Goal: Task Accomplishment & Management: Complete application form

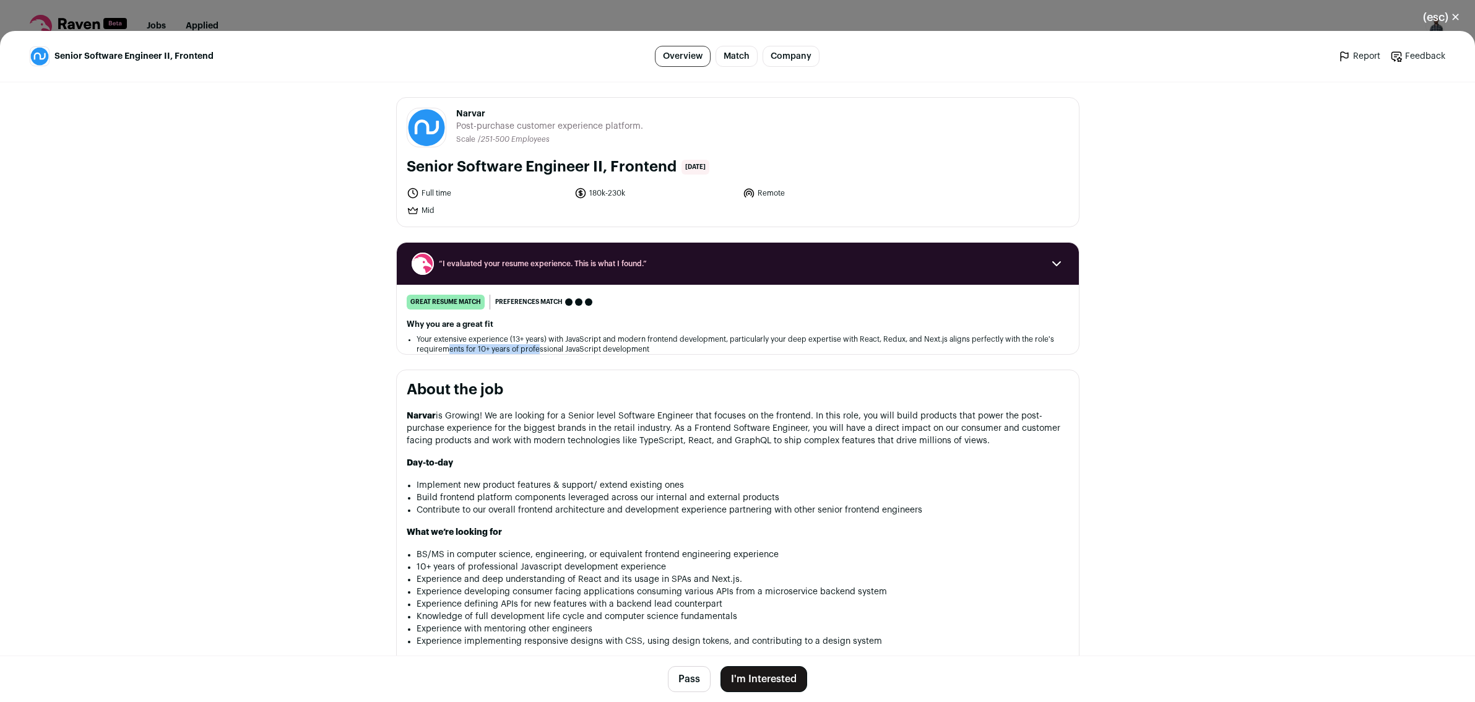
drag, startPoint x: 449, startPoint y: 347, endPoint x: 539, endPoint y: 345, distance: 89.7
click at [539, 345] on li "Your extensive experience (13+ years) with JavaScript and modern frontend devel…" at bounding box center [737, 344] width 642 height 20
click at [544, 343] on li "Your extensive experience (13+ years) with JavaScript and modern frontend devel…" at bounding box center [737, 344] width 642 height 20
click at [566, 342] on li "Your extensive experience (13+ years) with JavaScript and modern frontend devel…" at bounding box center [737, 344] width 642 height 20
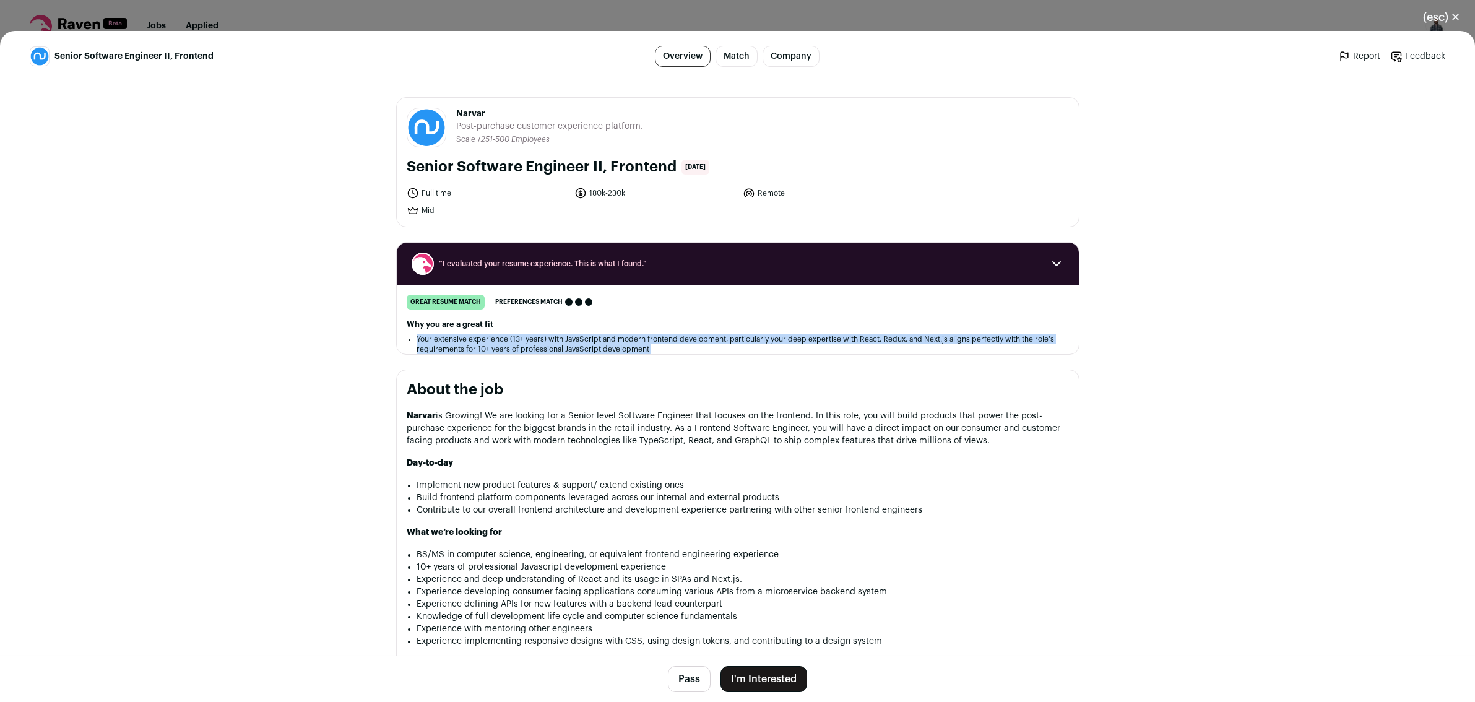
click at [566, 342] on li "Your extensive experience (13+ years) with JavaScript and modern frontend devel…" at bounding box center [737, 344] width 642 height 20
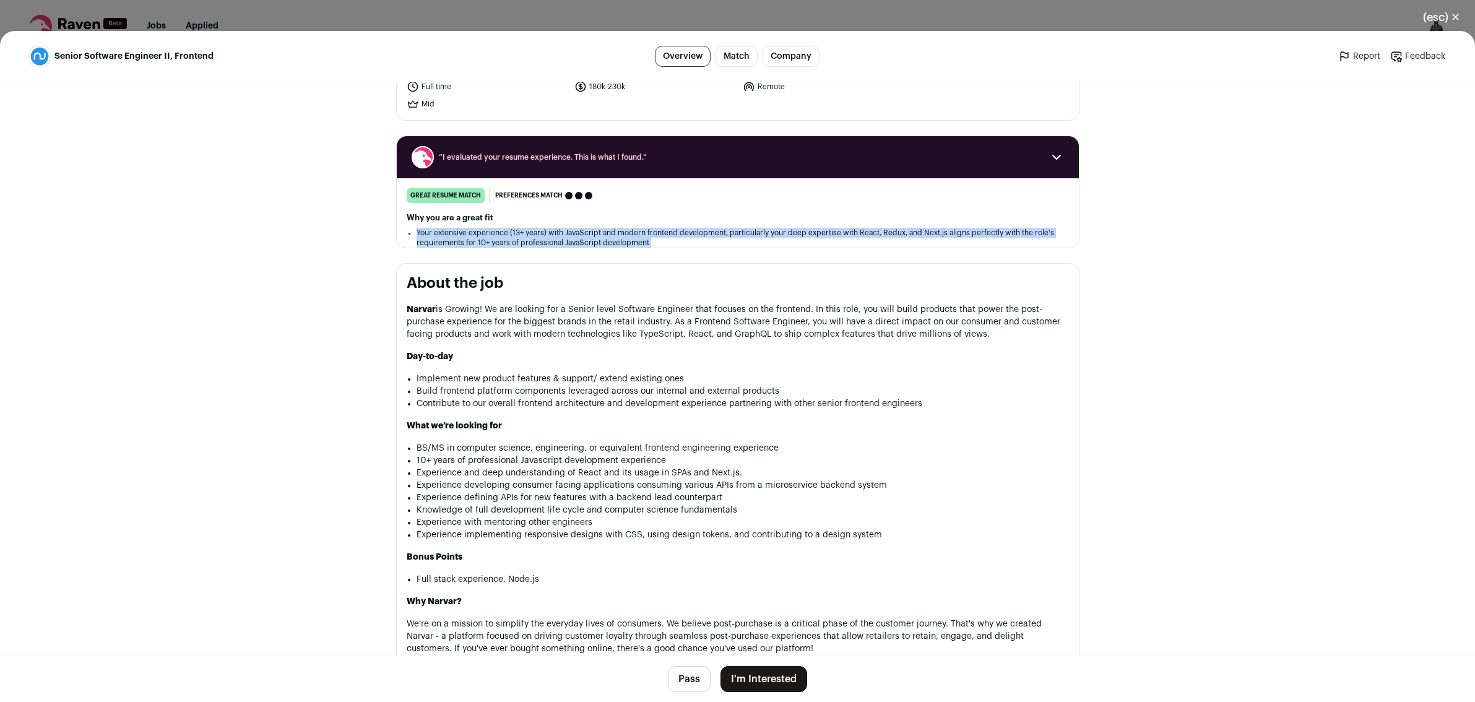
scroll to position [170, 0]
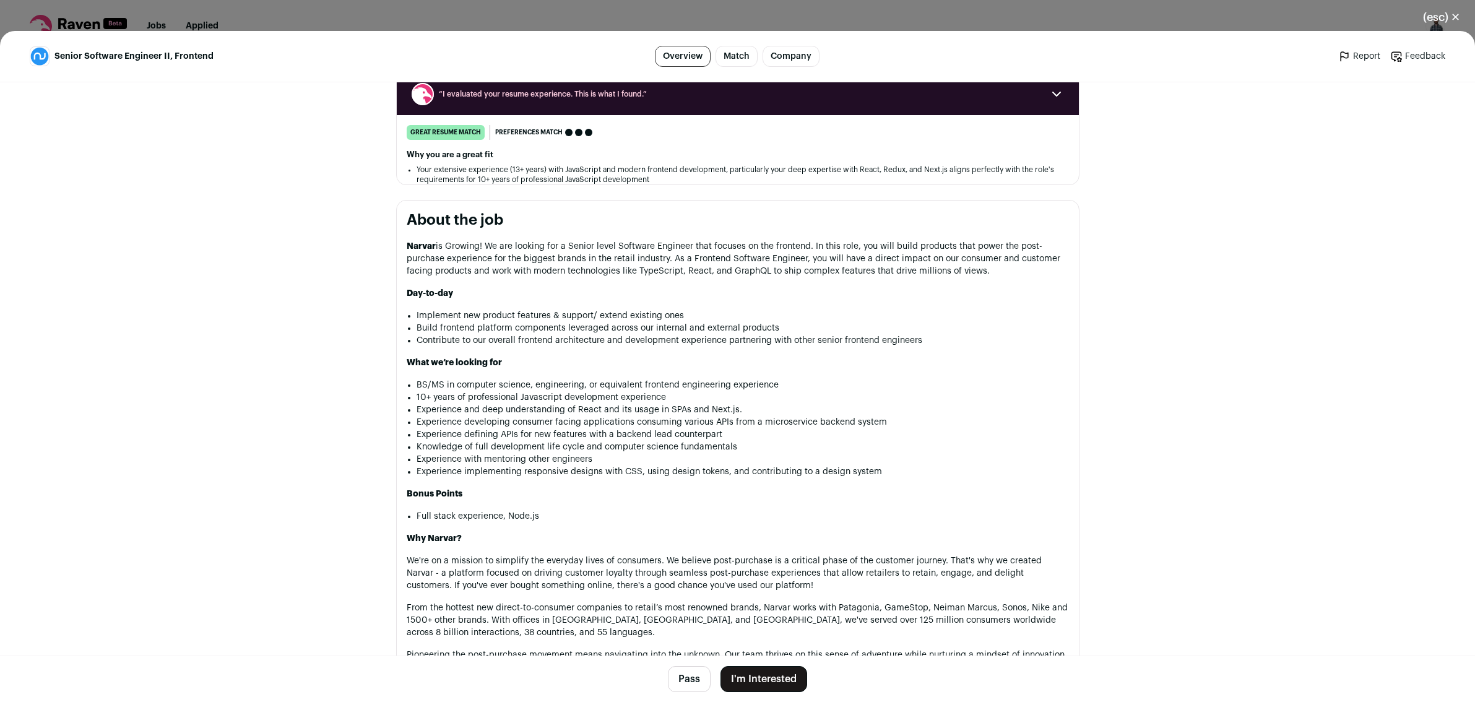
click at [621, 272] on p "Narvar is Growing! We are looking for a Senior level Software Engineer that foc…" at bounding box center [738, 258] width 662 height 37
drag, startPoint x: 694, startPoint y: 242, endPoint x: 805, endPoint y: 260, distance: 112.9
click at [801, 262] on section "About the job Narvar is Growing! We are looking for a Senior level Software Eng…" at bounding box center [737, 523] width 683 height 647
click at [820, 260] on p "Narvar is Growing! We are looking for a Senior level Software Engineer that foc…" at bounding box center [738, 258] width 662 height 37
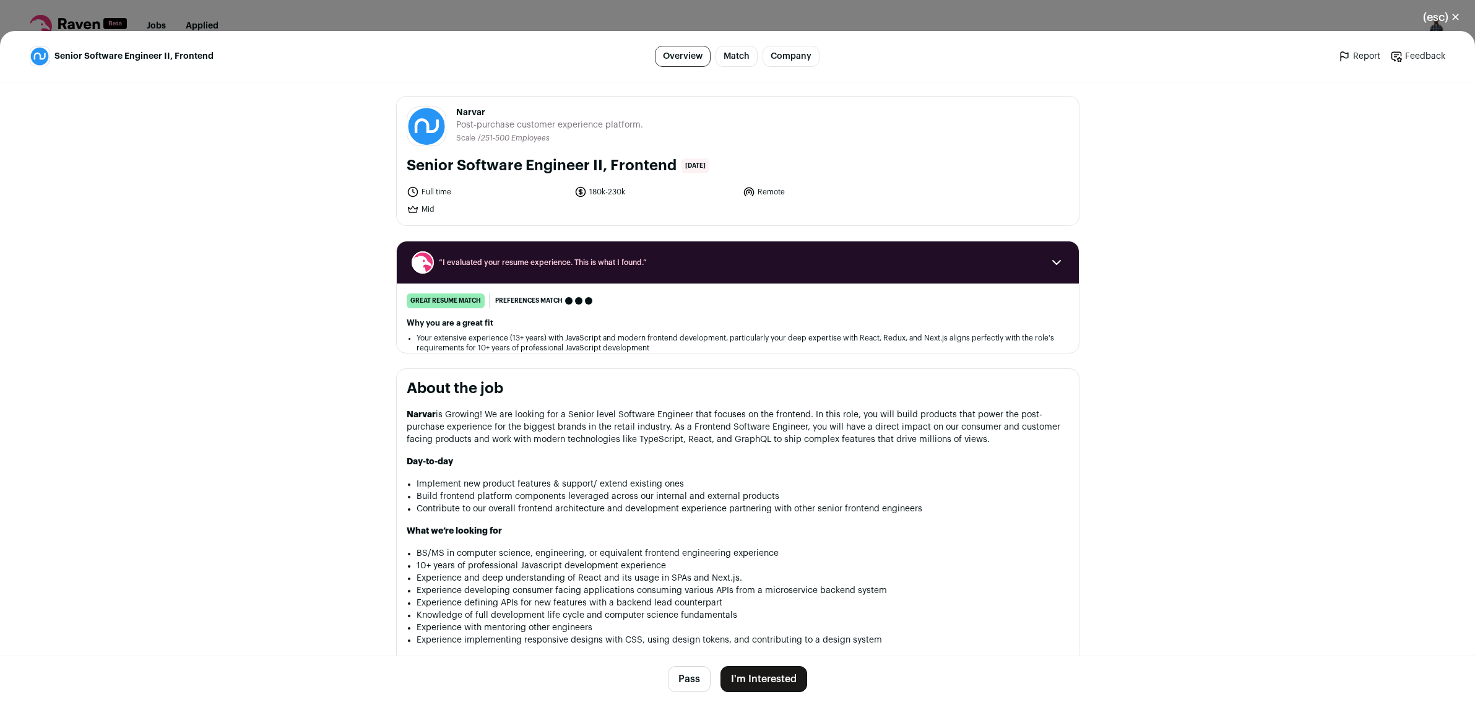
scroll to position [0, 0]
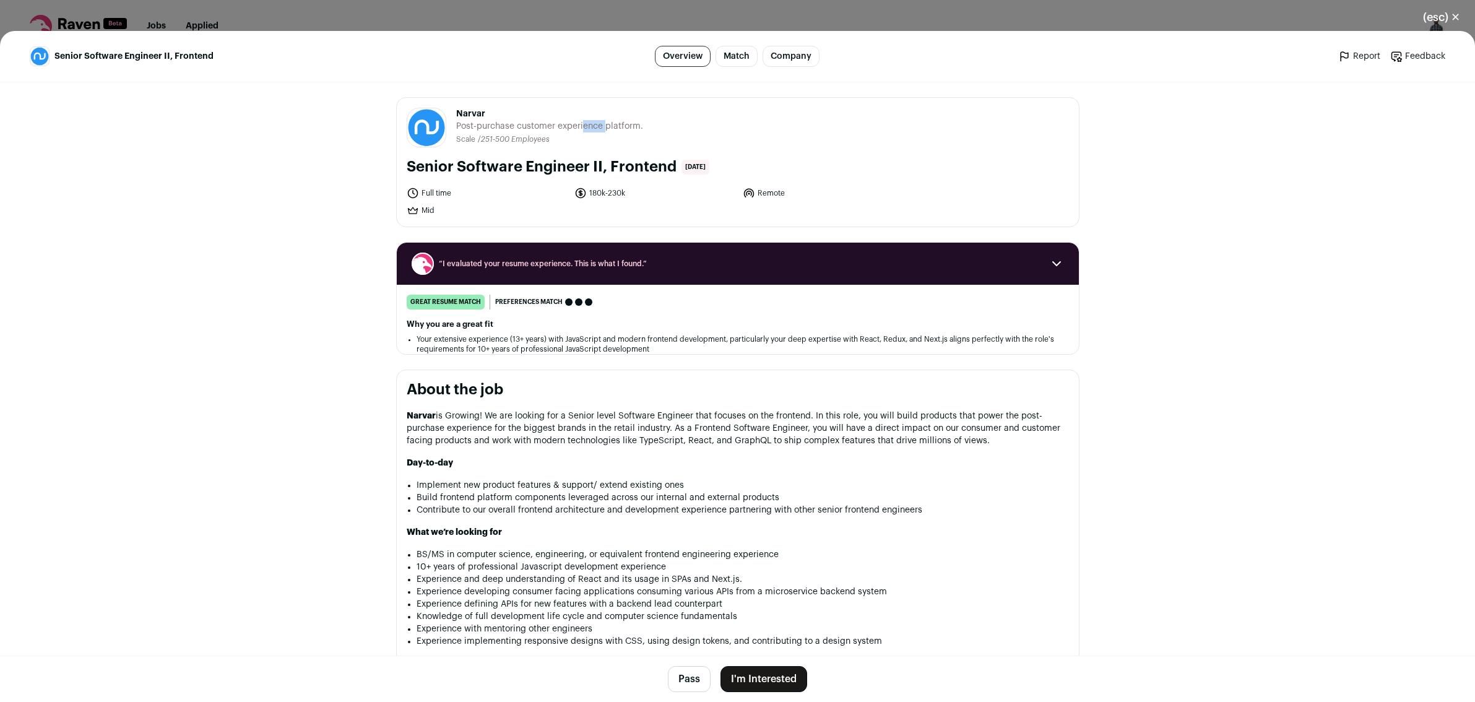
drag, startPoint x: 536, startPoint y: 123, endPoint x: 566, endPoint y: 123, distance: 29.7
click at [565, 123] on span "Post-purchase customer experience platform." at bounding box center [549, 126] width 187 height 12
click at [566, 123] on span "Post-purchase customer experience platform." at bounding box center [549, 126] width 187 height 12
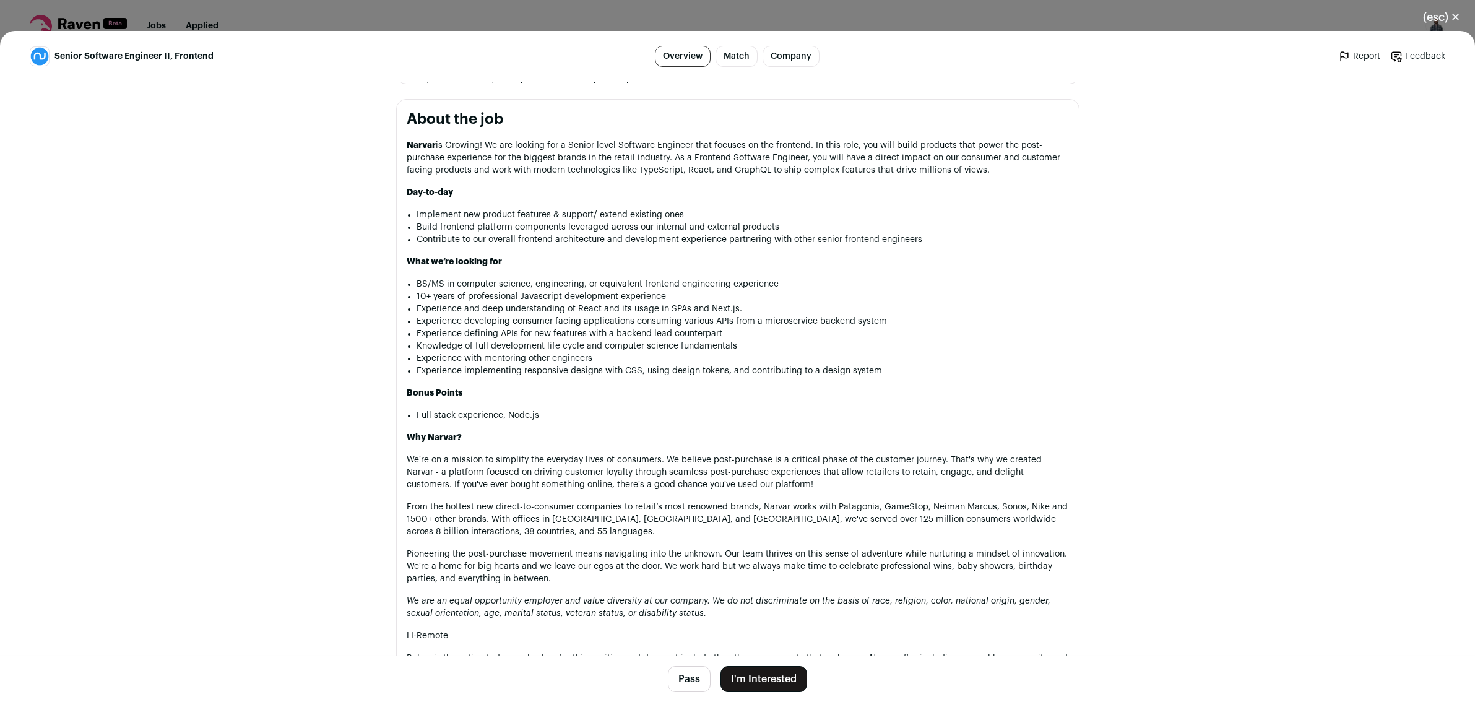
scroll to position [273, 0]
drag, startPoint x: 637, startPoint y: 366, endPoint x: 782, endPoint y: 359, distance: 145.0
click at [773, 359] on ul "BS/MS in computer science, engineering, or equivalent frontend engineering expe…" at bounding box center [742, 324] width 652 height 99
click at [788, 358] on li "Experience with mentoring other engineers" at bounding box center [742, 356] width 652 height 12
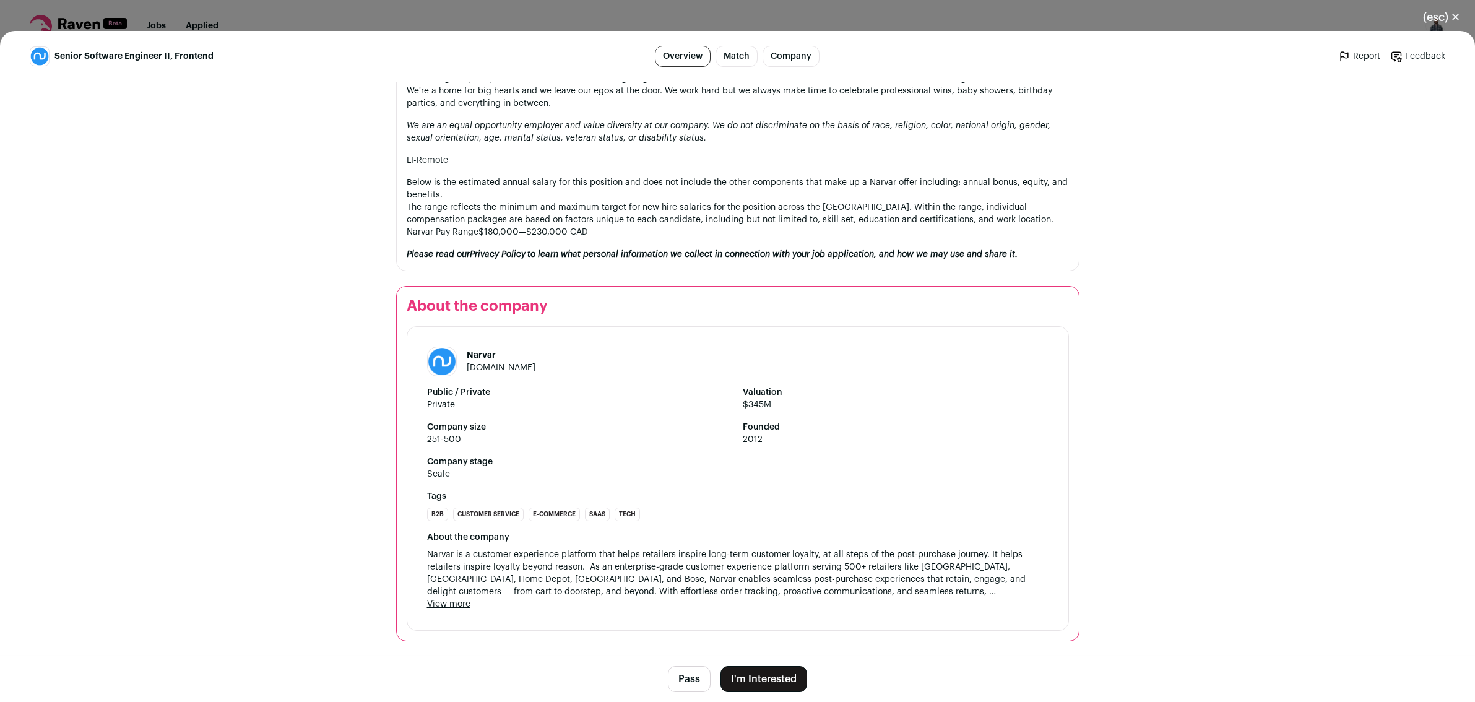
scroll to position [746, 0]
click at [772, 678] on button "I'm Interested" at bounding box center [763, 679] width 87 height 26
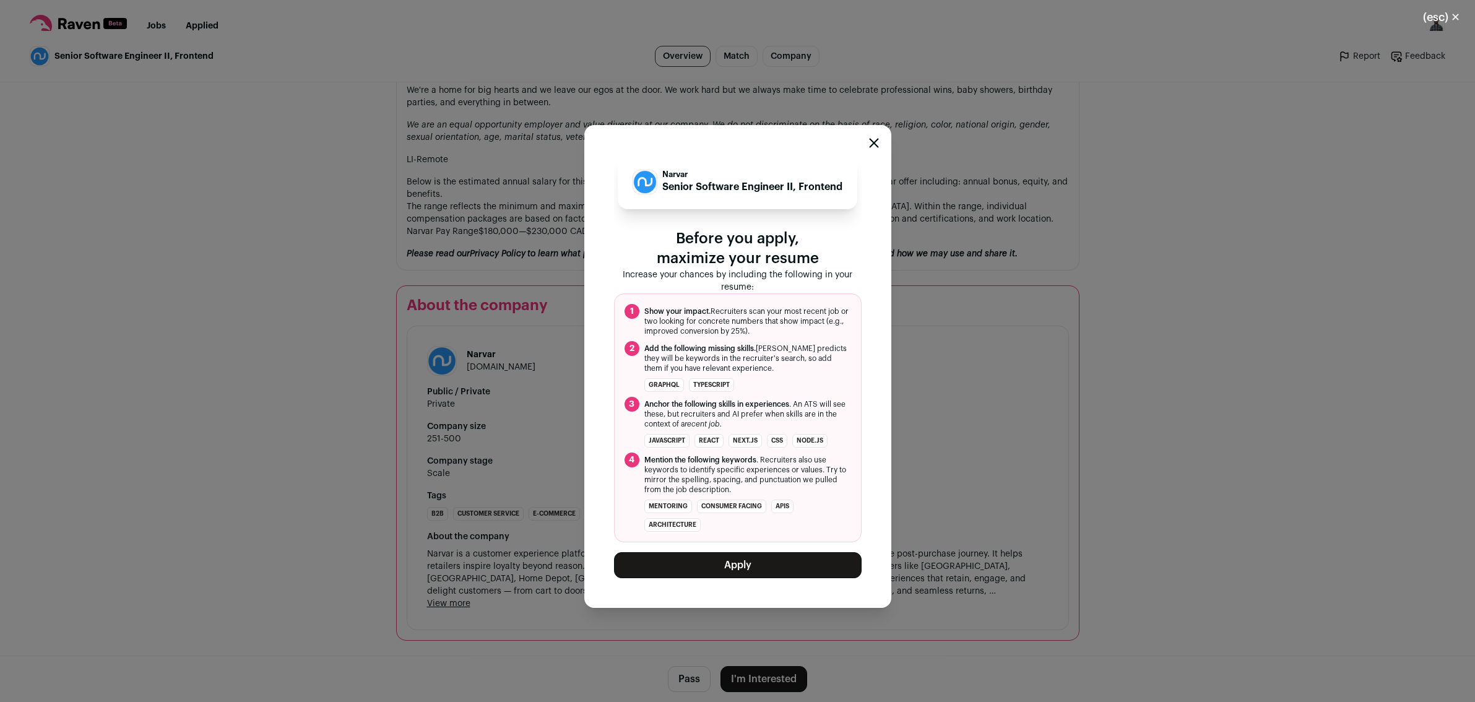
click at [746, 560] on button "Apply" at bounding box center [738, 565] width 248 height 26
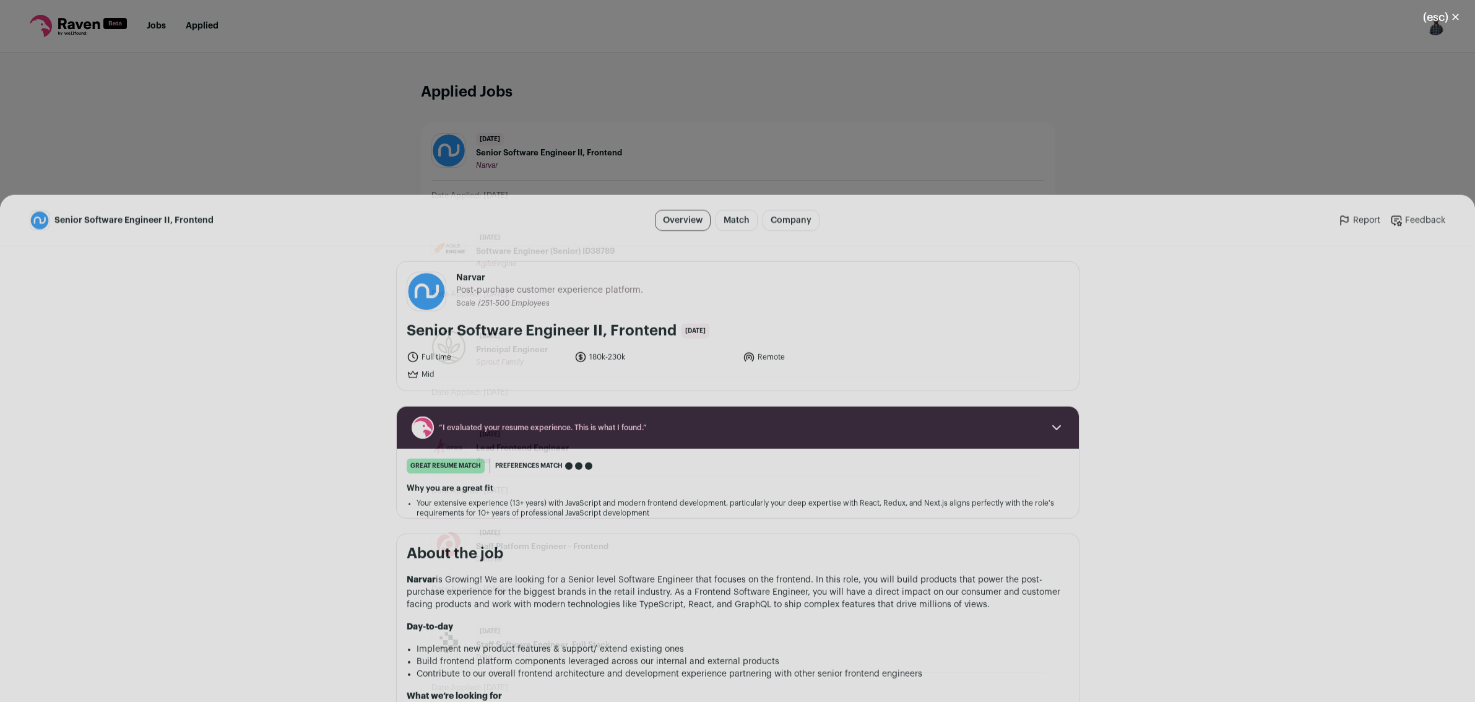
click at [360, 326] on div "Senior Software Engineer II, Frontend Overview Match Company Report Feedback Re…" at bounding box center [737, 366] width 1475 height 671
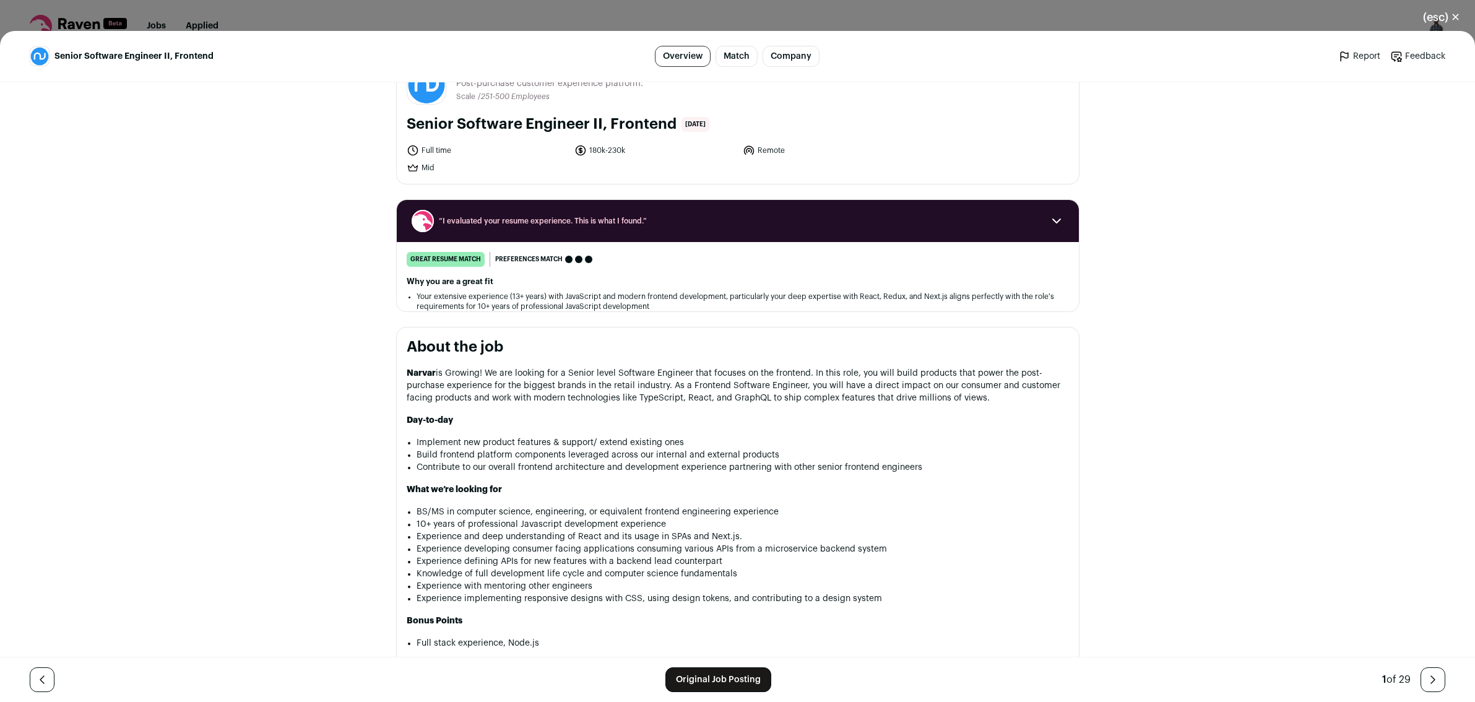
scroll to position [534, 0]
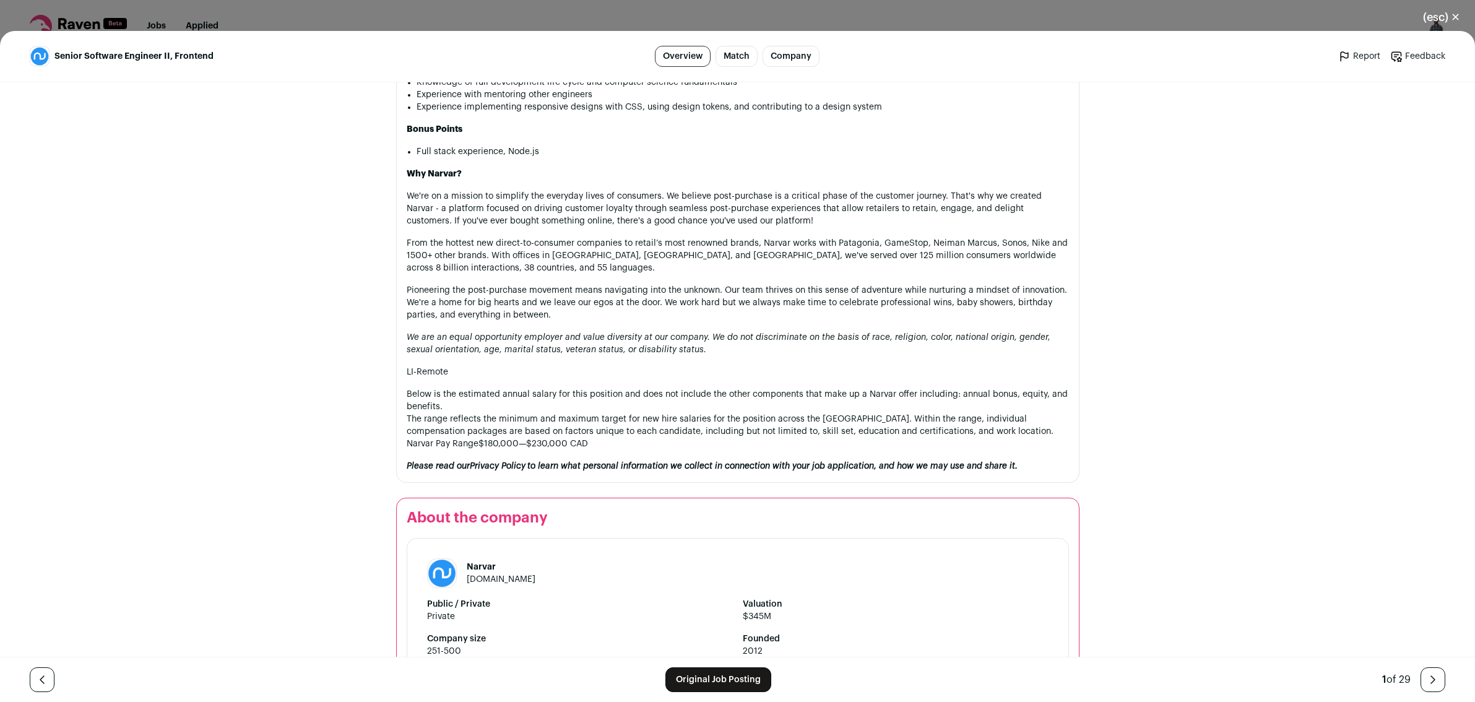
click at [163, 295] on div "Senior Software Engineer II, Frontend Overview Match Company Report Feedback Re…" at bounding box center [737, 366] width 1475 height 671
